Goal: Information Seeking & Learning: Check status

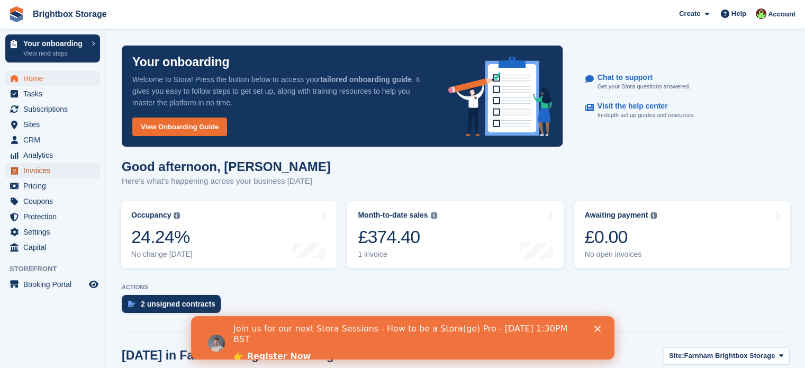
click at [39, 172] on span "Invoices" at bounding box center [54, 170] width 63 height 15
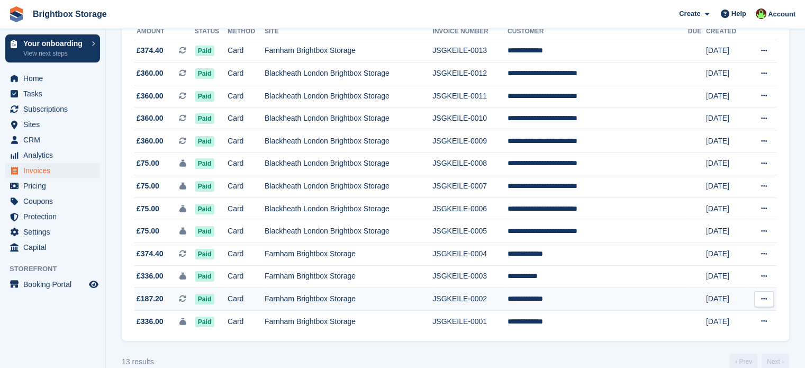
scroll to position [157, 0]
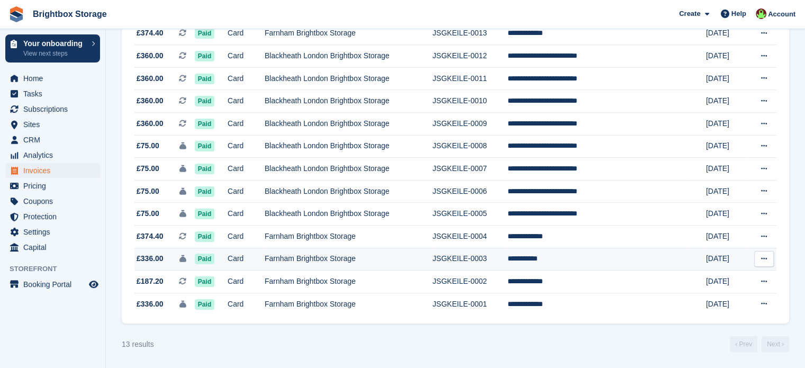
click at [588, 257] on td "**********" at bounding box center [597, 259] width 180 height 23
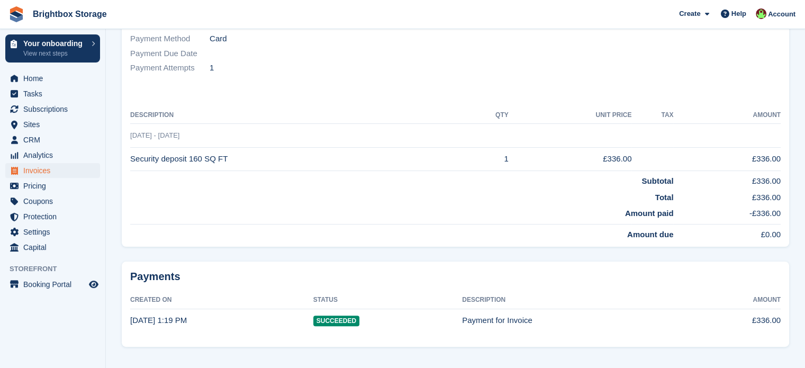
scroll to position [213, 0]
click at [48, 165] on span "Invoices" at bounding box center [54, 170] width 63 height 15
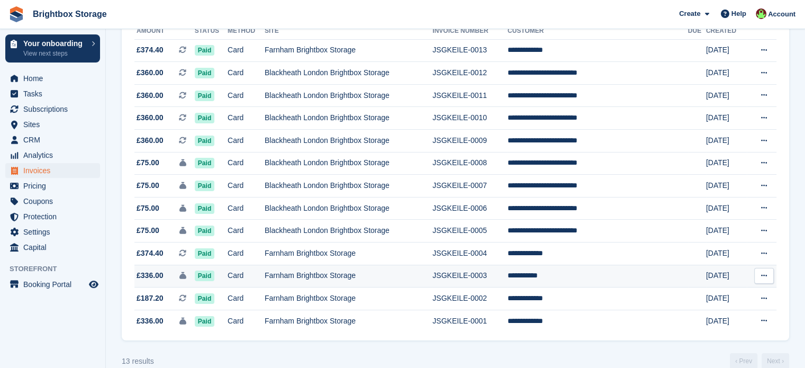
scroll to position [157, 0]
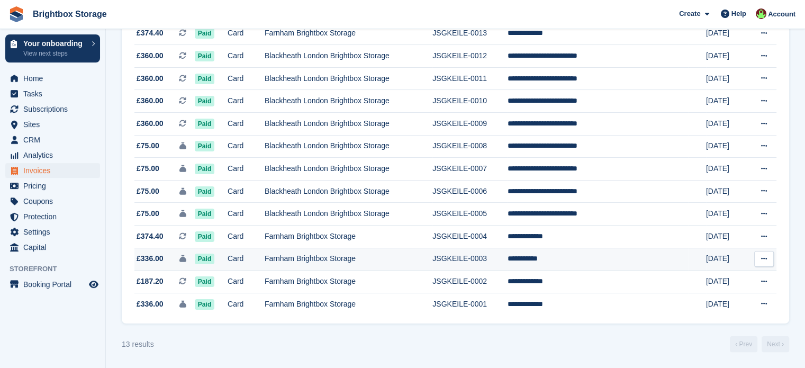
click at [593, 263] on td "**********" at bounding box center [597, 259] width 180 height 23
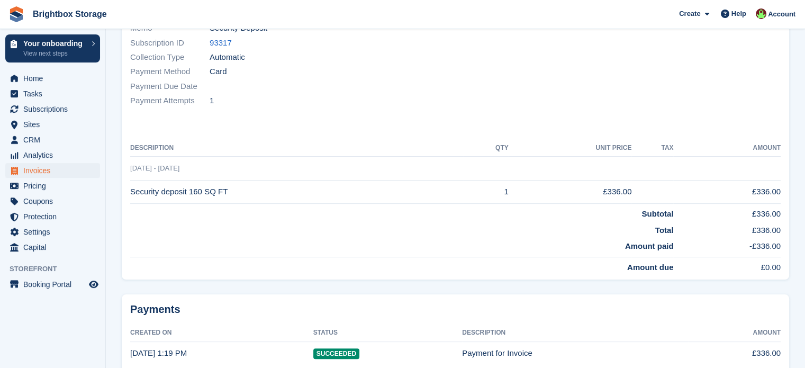
scroll to position [213, 0]
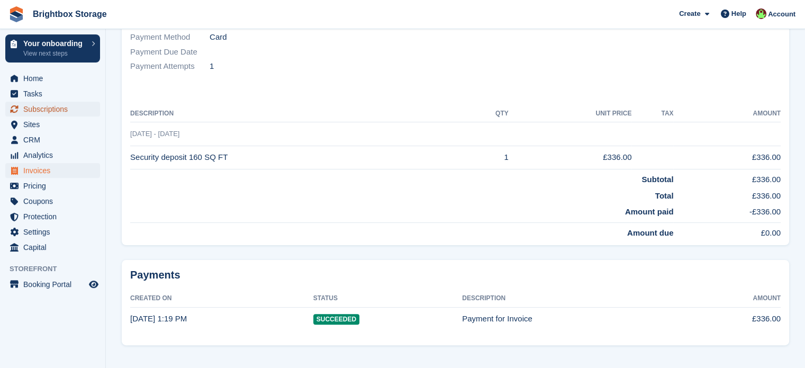
click at [49, 109] on span "Subscriptions" at bounding box center [54, 109] width 63 height 15
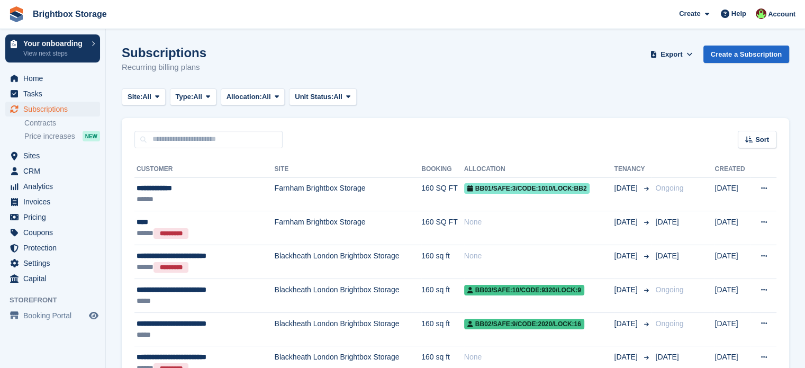
scroll to position [131, 0]
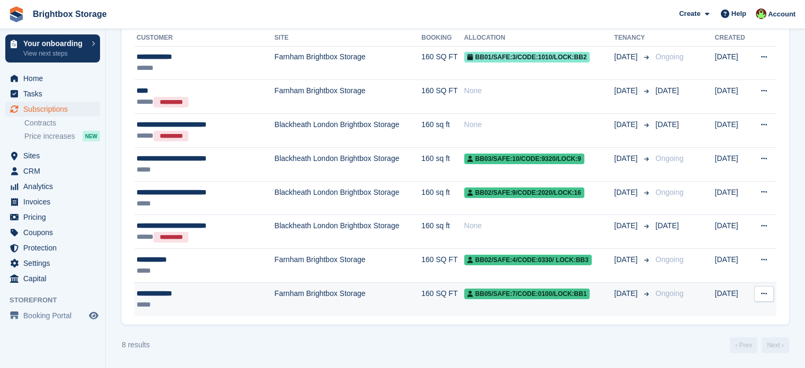
click at [341, 301] on td "Farnham Brightbox Storage" at bounding box center [348, 299] width 147 height 33
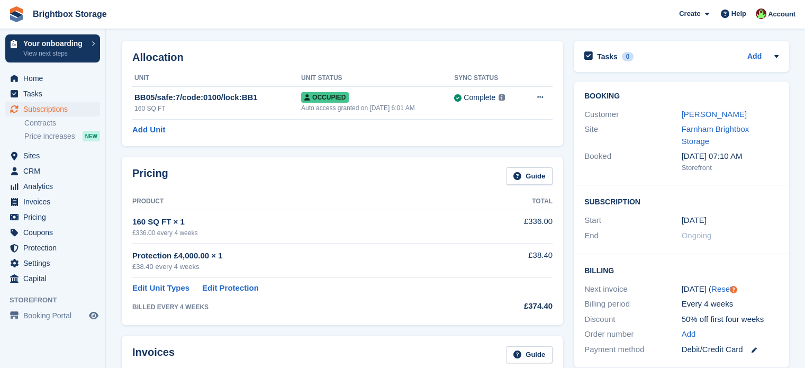
scroll to position [106, 0]
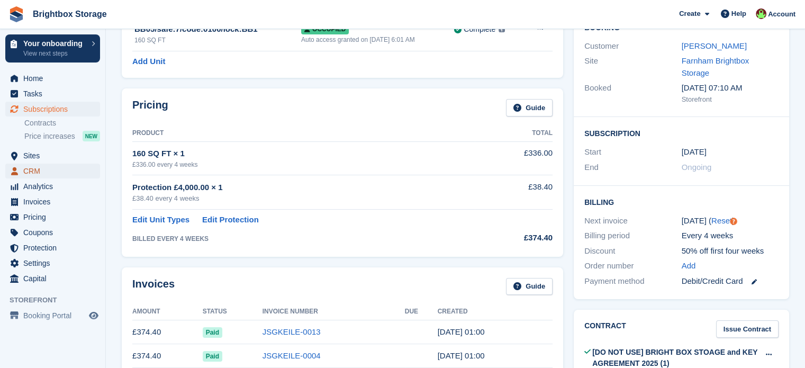
click at [46, 167] on span "CRM" at bounding box center [54, 170] width 63 height 15
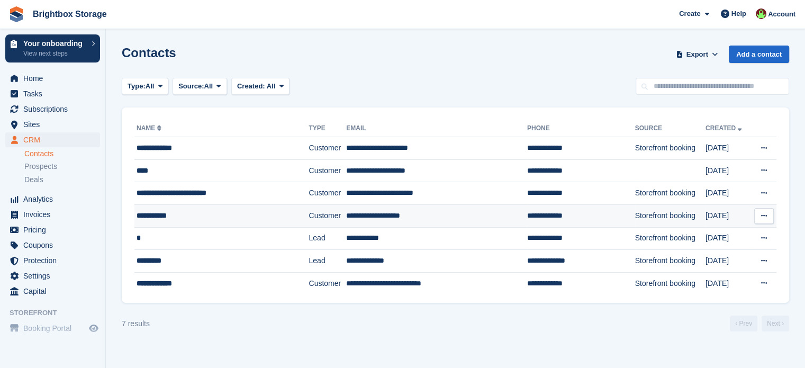
click at [309, 215] on td "Customer" at bounding box center [327, 215] width 38 height 23
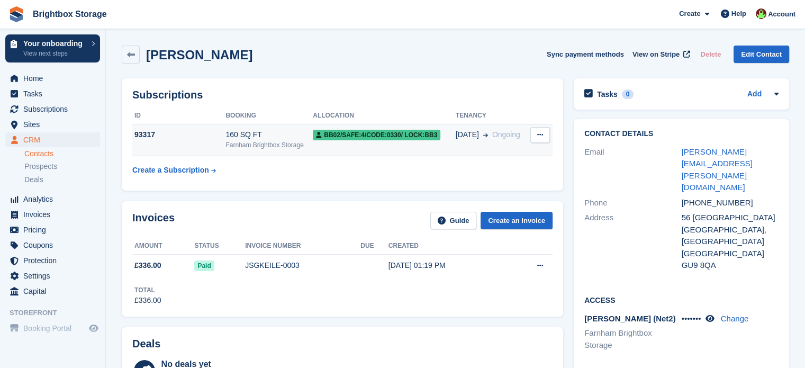
click at [537, 135] on icon at bounding box center [540, 134] width 6 height 7
click at [542, 135] on icon at bounding box center [540, 134] width 6 height 7
click at [38, 140] on span "CRM" at bounding box center [54, 139] width 63 height 15
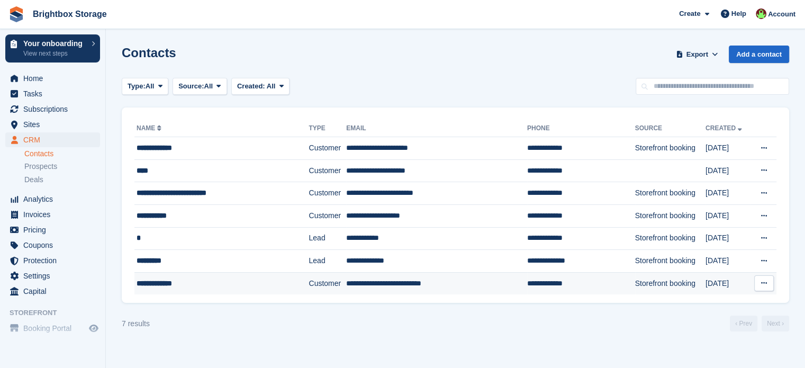
click at [309, 287] on td "Customer" at bounding box center [327, 283] width 38 height 22
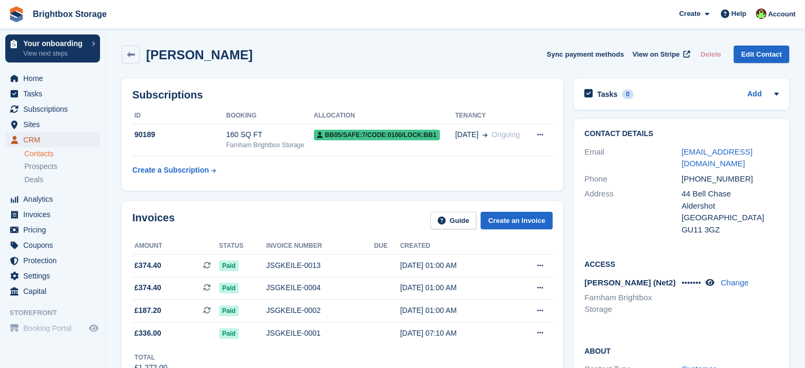
click at [42, 136] on span "CRM" at bounding box center [54, 139] width 63 height 15
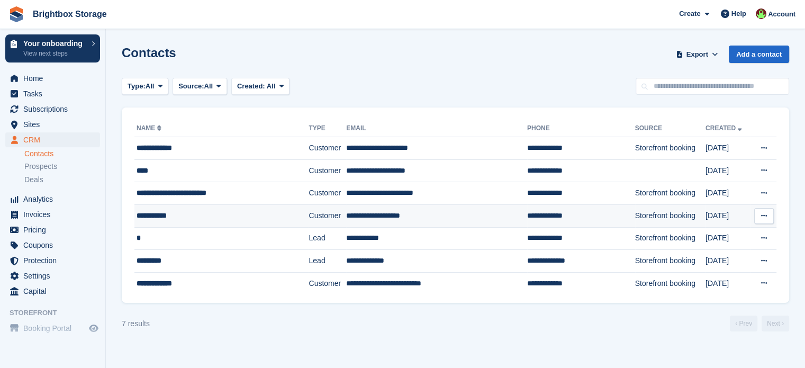
click at [444, 218] on td "**********" at bounding box center [436, 215] width 181 height 23
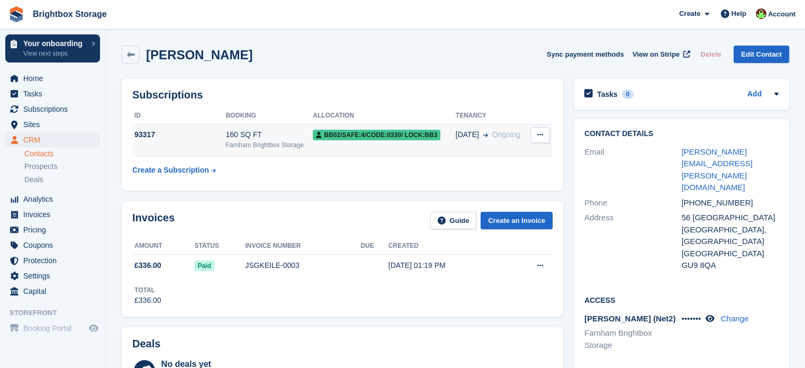
click at [229, 140] on div "Farnham Brightbox Storage" at bounding box center [268, 145] width 87 height 10
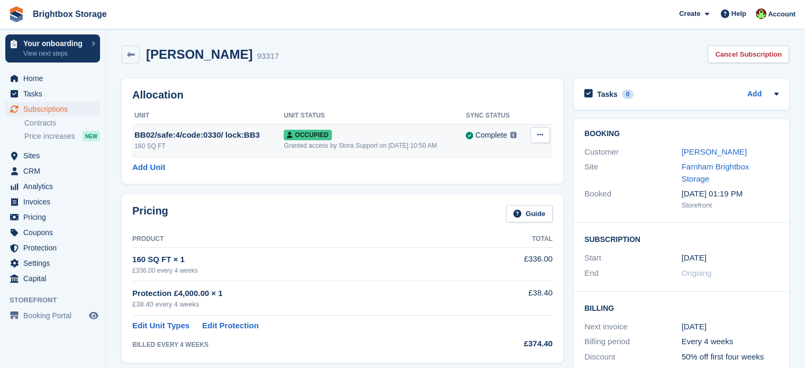
click at [405, 141] on div "Granted access by Stora Support on [DATE] 10:50 AM" at bounding box center [375, 146] width 182 height 10
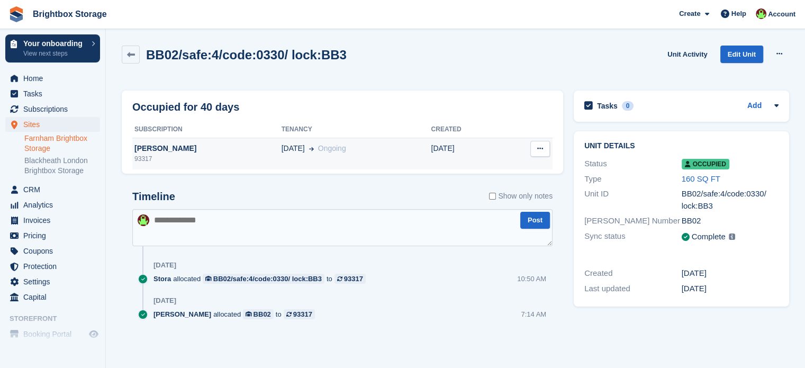
click at [212, 152] on div "[PERSON_NAME]" at bounding box center [206, 148] width 149 height 11
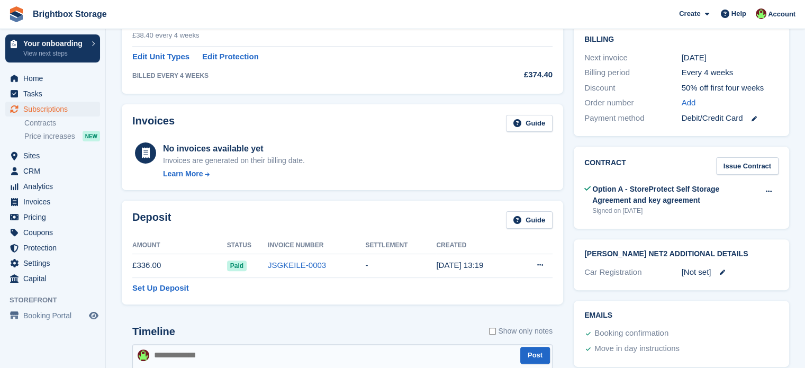
scroll to position [212, 0]
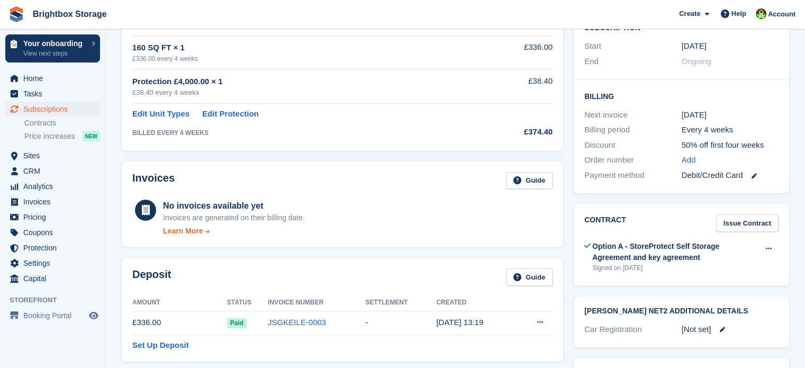
click at [205, 232] on icon at bounding box center [207, 231] width 7 height 5
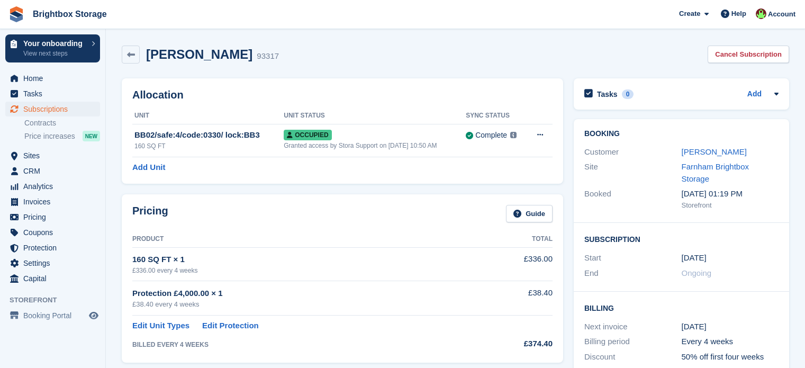
scroll to position [317, 0]
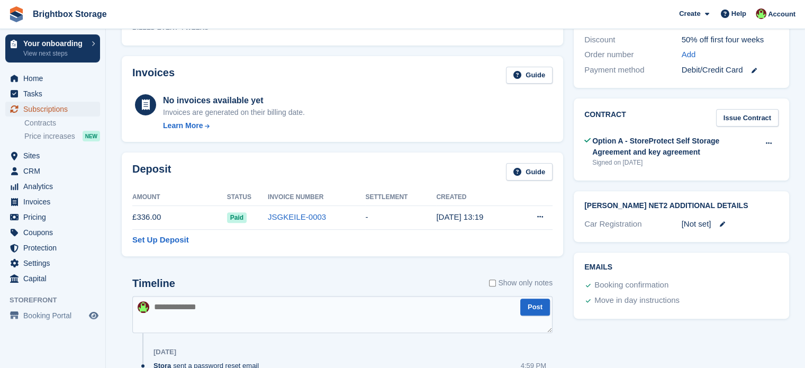
click at [61, 105] on span "Subscriptions" at bounding box center [54, 109] width 63 height 15
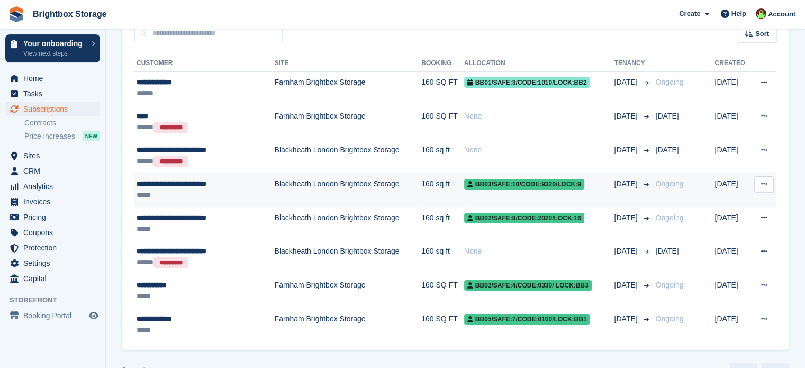
scroll to position [131, 0]
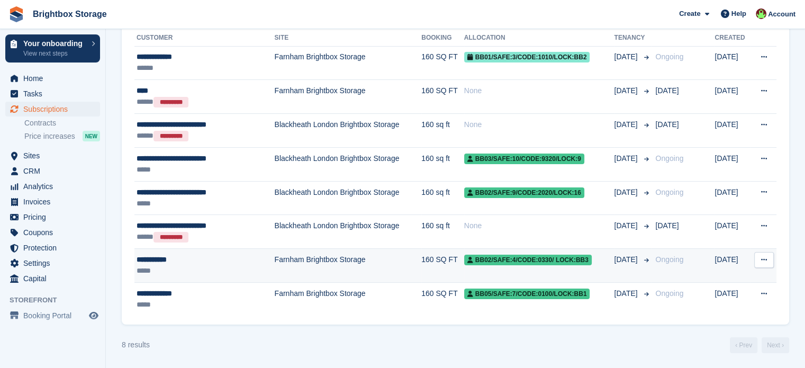
click at [330, 269] on td "Farnham Brightbox Storage" at bounding box center [348, 266] width 147 height 34
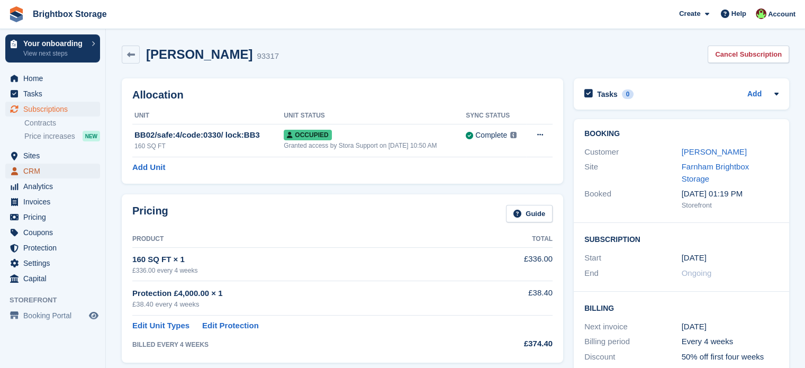
click at [38, 174] on span "CRM" at bounding box center [54, 170] width 63 height 15
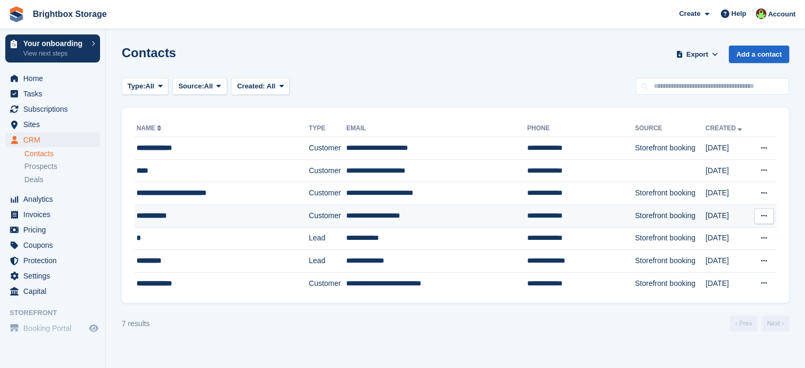
click at [484, 215] on td "**********" at bounding box center [436, 215] width 181 height 23
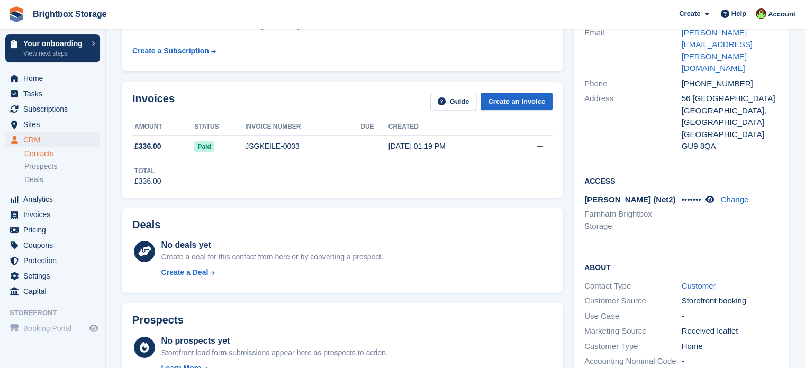
scroll to position [159, 0]
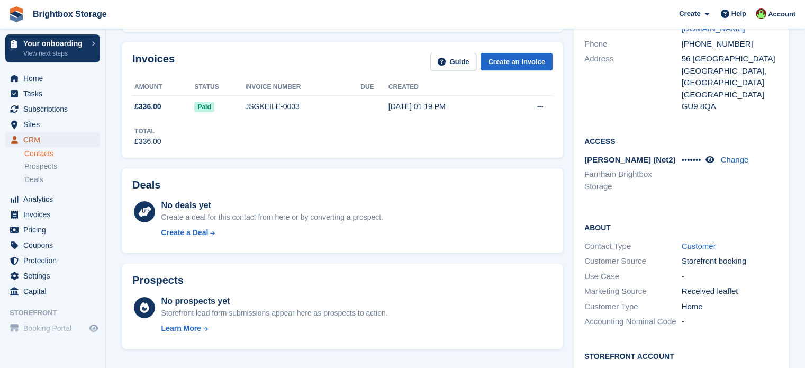
click at [39, 140] on span "CRM" at bounding box center [54, 139] width 63 height 15
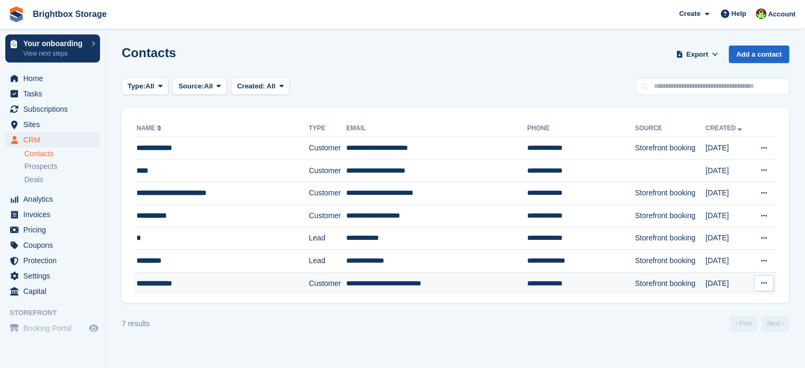
click at [381, 284] on td "**********" at bounding box center [436, 283] width 181 height 22
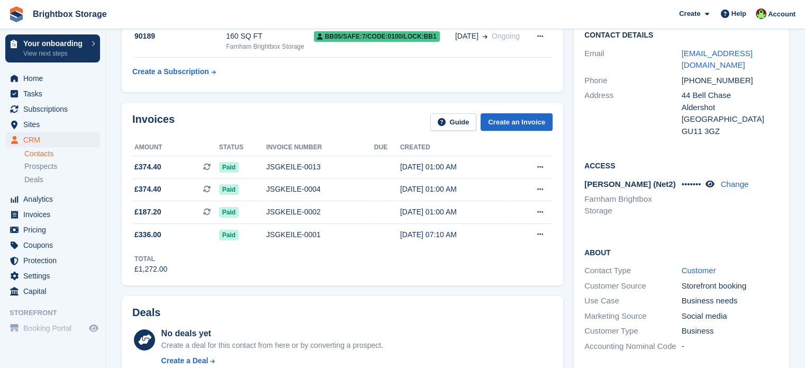
scroll to position [53, 0]
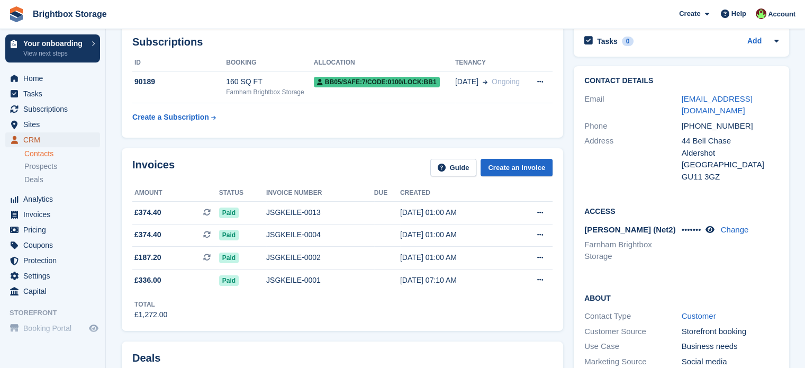
click at [38, 139] on span "CRM" at bounding box center [54, 139] width 63 height 15
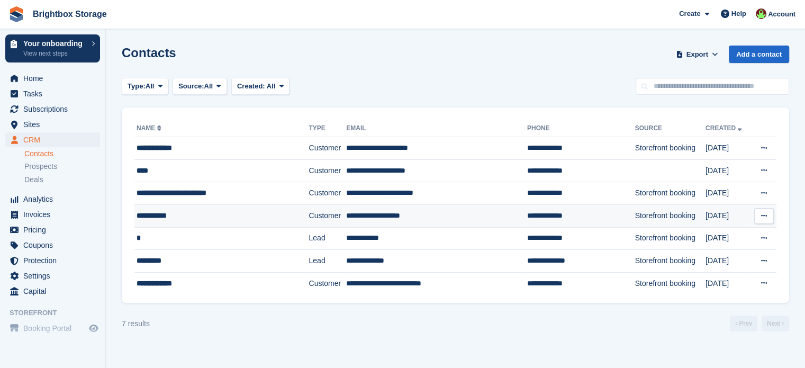
click at [245, 220] on div "**********" at bounding box center [210, 215] width 148 height 11
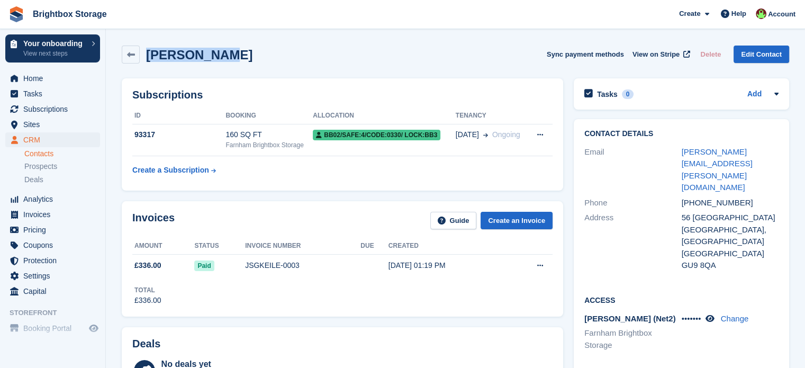
drag, startPoint x: 224, startPoint y: 54, endPoint x: 147, endPoint y: 52, distance: 77.8
click at [147, 52] on div "Vicki Minns Sync payment methods View on Stripe Delete Edit Contact" at bounding box center [455, 54] width 667 height 18
copy h2 "Vicki Minns"
click at [452, 225] on link "Guide" at bounding box center [453, 220] width 47 height 17
click at [38, 141] on span "CRM" at bounding box center [54, 139] width 63 height 15
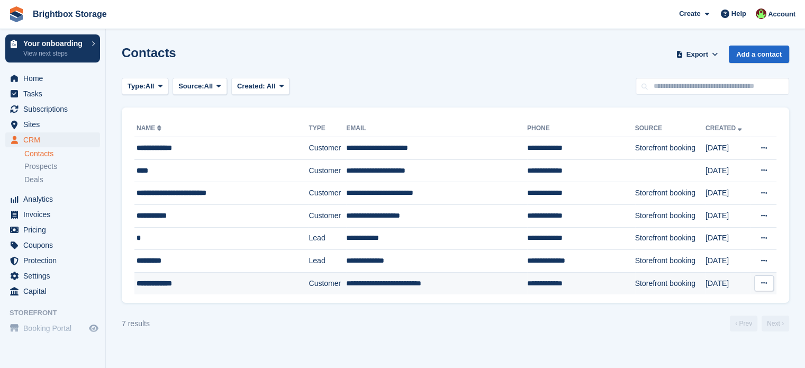
click at [312, 286] on td "Customer" at bounding box center [327, 283] width 38 height 22
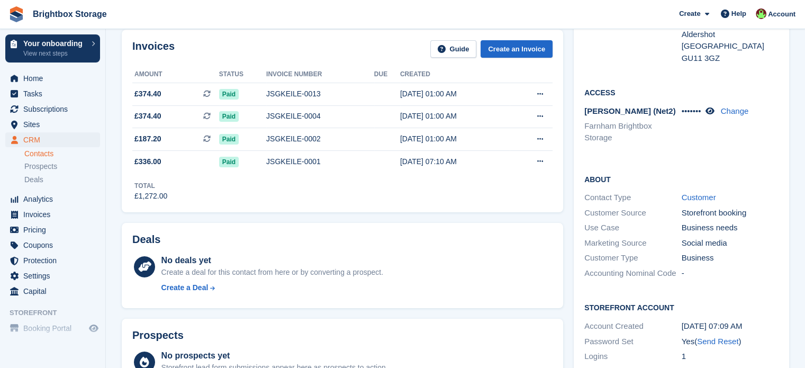
scroll to position [119, 0]
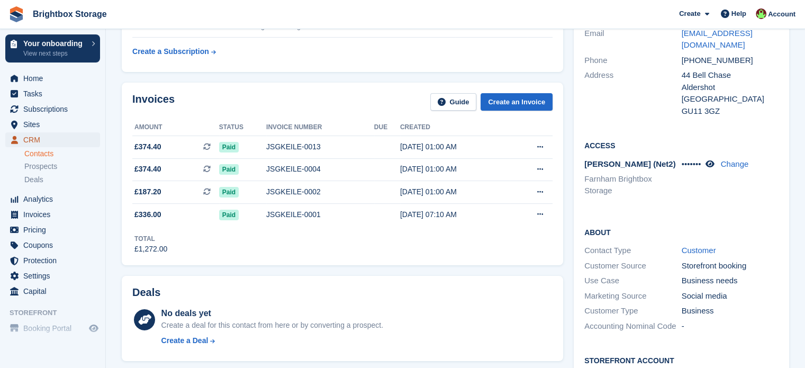
click at [45, 136] on span "CRM" at bounding box center [54, 139] width 63 height 15
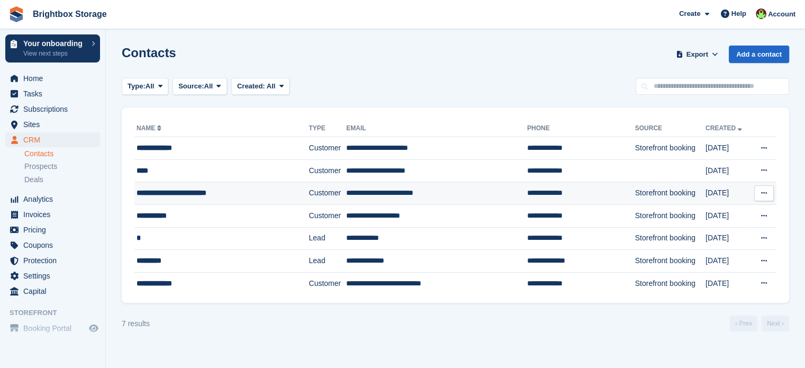
click at [267, 194] on div "**********" at bounding box center [210, 192] width 148 height 11
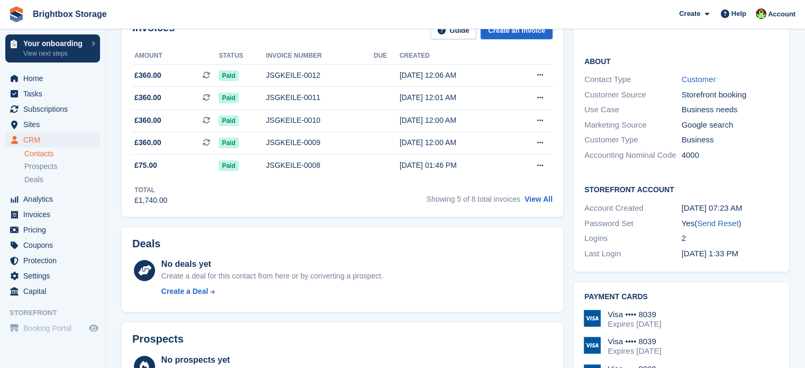
scroll to position [265, 0]
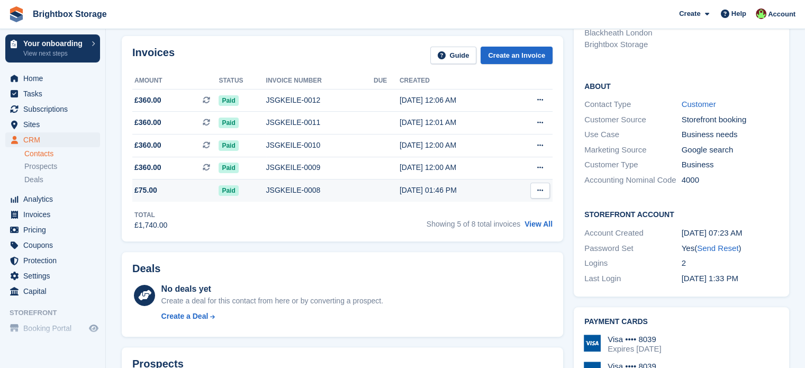
click at [334, 192] on div "JSGKEILE-0008" at bounding box center [319, 190] width 107 height 11
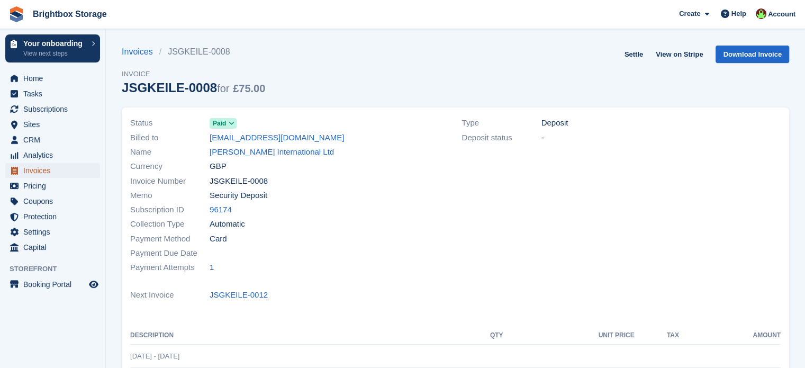
click at [40, 171] on span "Invoices" at bounding box center [54, 170] width 63 height 15
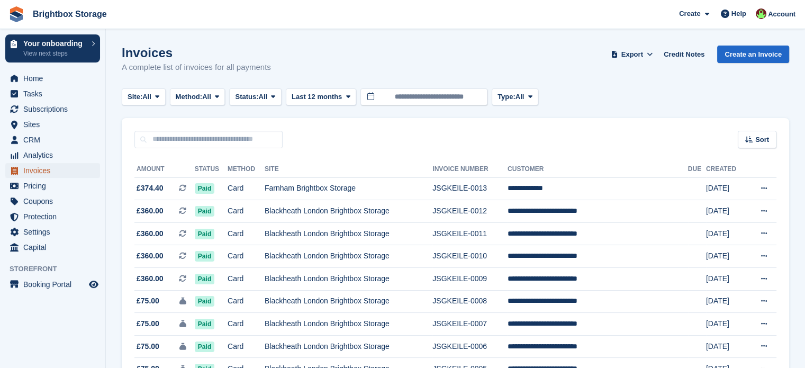
click at [38, 168] on span "Invoices" at bounding box center [54, 170] width 63 height 15
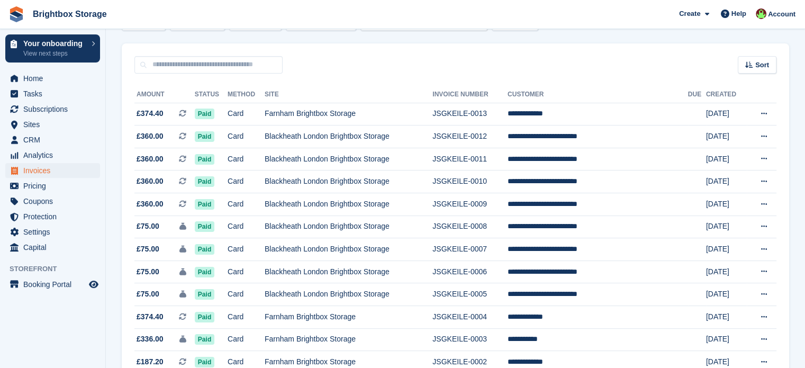
scroll to position [157, 0]
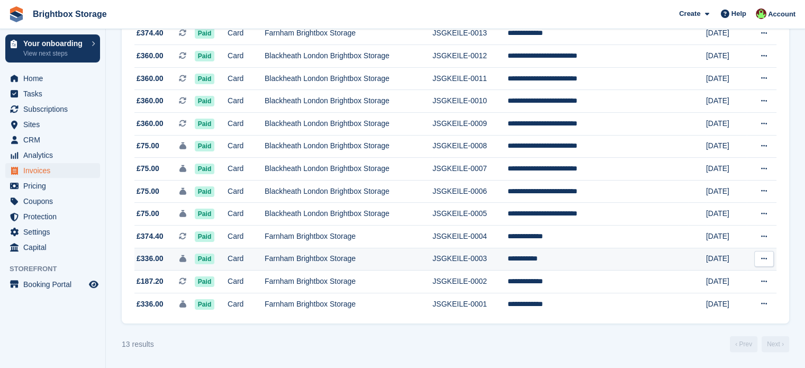
click at [762, 259] on icon at bounding box center [764, 258] width 6 height 7
click at [719, 317] on p "View Customer" at bounding box center [723, 319] width 92 height 14
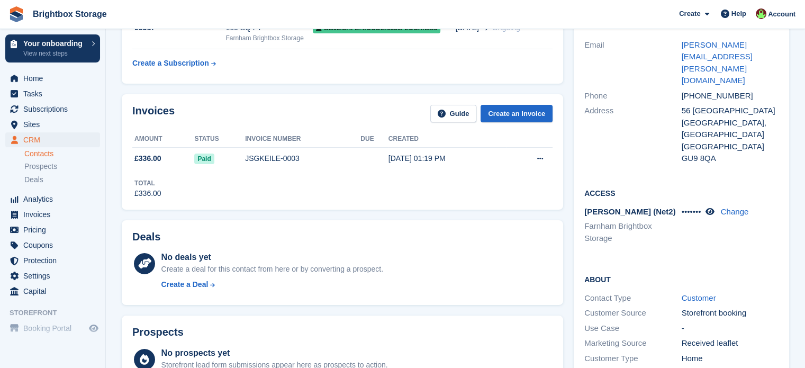
scroll to position [100, 0]
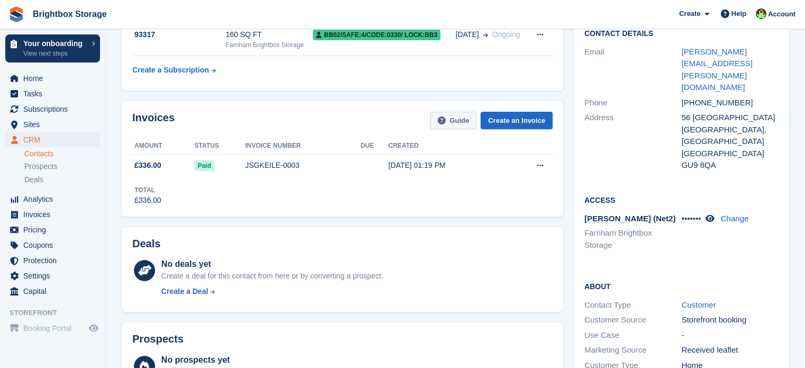
click at [459, 119] on link "Guide" at bounding box center [453, 120] width 47 height 17
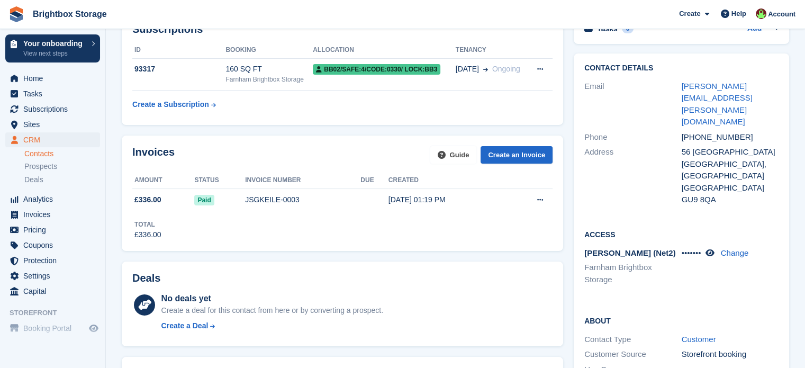
scroll to position [47, 0]
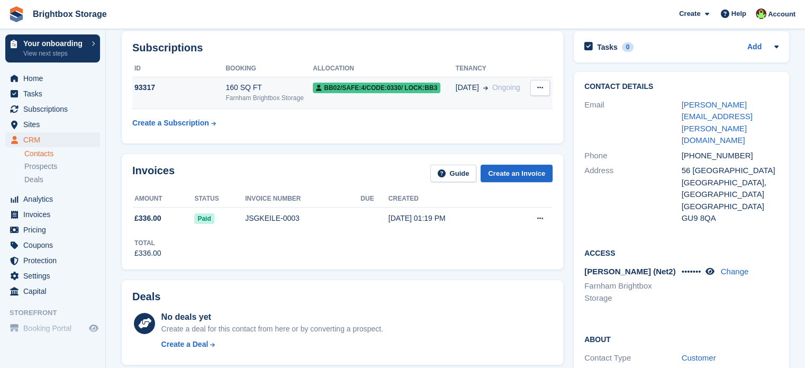
click at [271, 95] on div "Farnham Brightbox Storage" at bounding box center [268, 98] width 87 height 10
